Goal: Find specific page/section: Find specific page/section

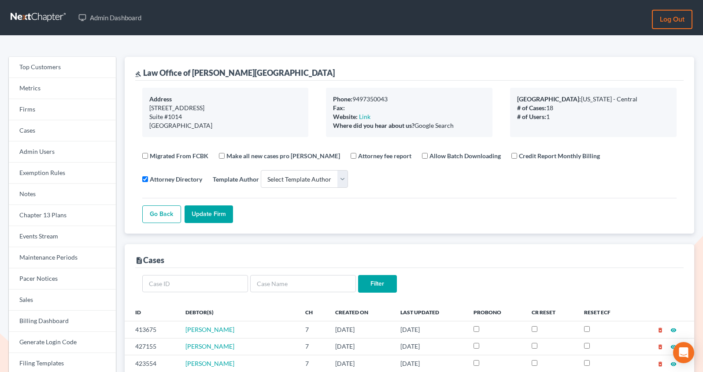
select select
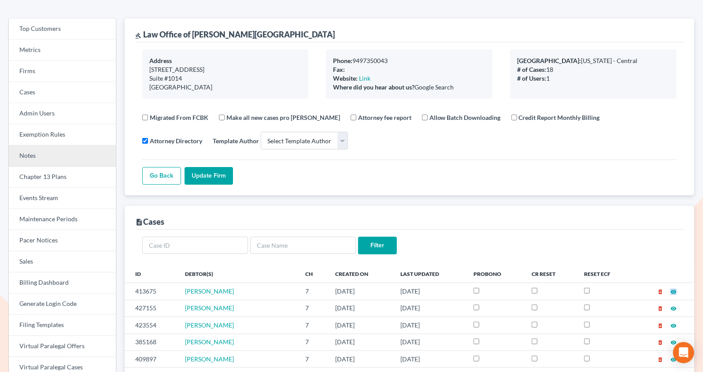
scroll to position [22, 0]
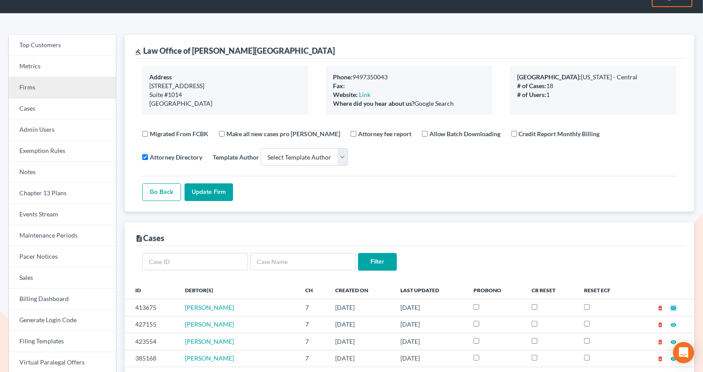
click at [48, 87] on link "Firms" at bounding box center [62, 87] width 107 height 21
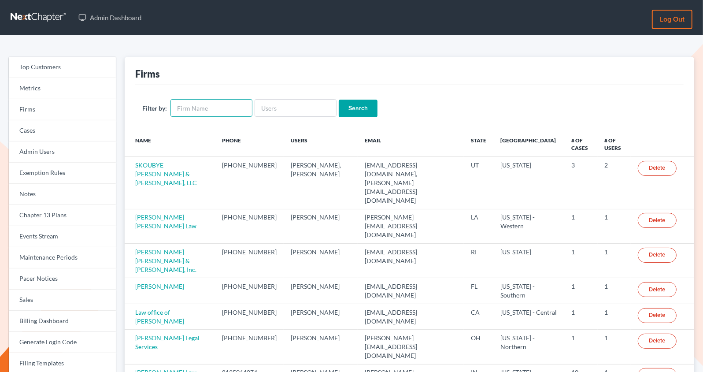
click at [213, 109] on input "text" at bounding box center [212, 108] width 82 height 18
type input "[PERSON_NAME] & Associates, P.C."
click at [353, 108] on input "Search" at bounding box center [358, 109] width 39 height 18
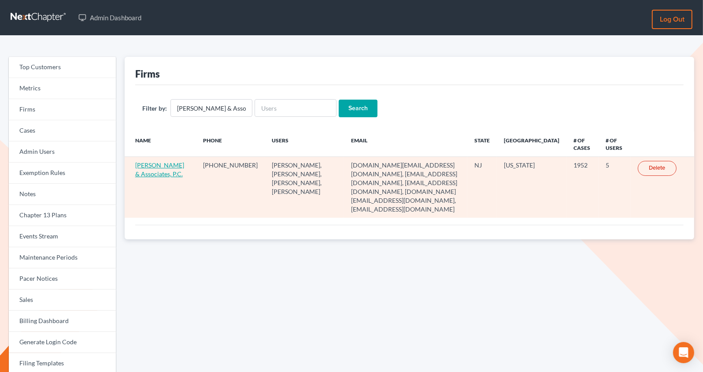
click at [162, 174] on link "[PERSON_NAME] & Associates, P.C." at bounding box center [159, 169] width 49 height 16
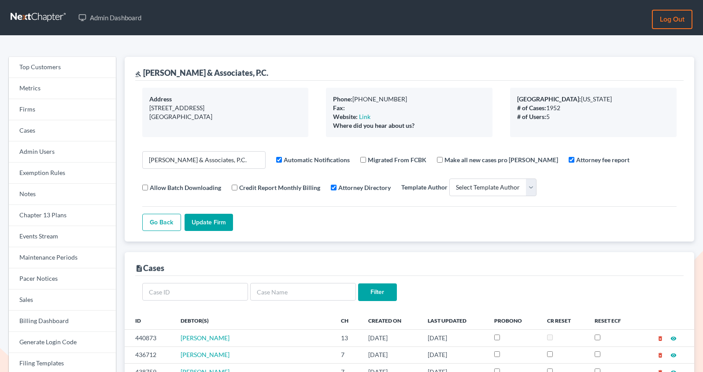
select select
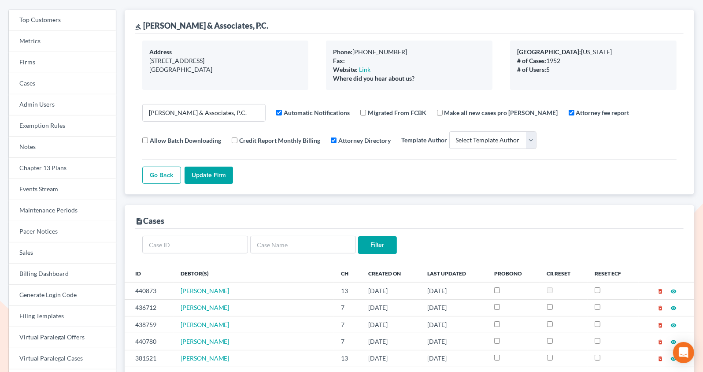
scroll to position [60, 0]
